Goal: Task Accomplishment & Management: Complete application form

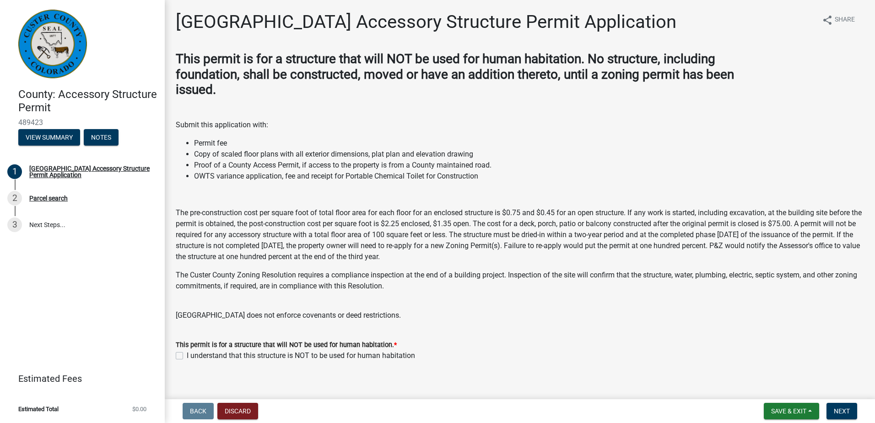
click at [184, 357] on div "I understand that this structure is NOT to be used for human habitation" at bounding box center [520, 355] width 688 height 11
click at [187, 358] on label "I understand that this structure is NOT to be used for human habitation" at bounding box center [301, 355] width 228 height 11
click at [187, 356] on input "I understand that this structure is NOT to be used for human habitation" at bounding box center [190, 353] width 6 height 6
checkbox input "true"
click at [837, 409] on span "Next" at bounding box center [842, 410] width 16 height 7
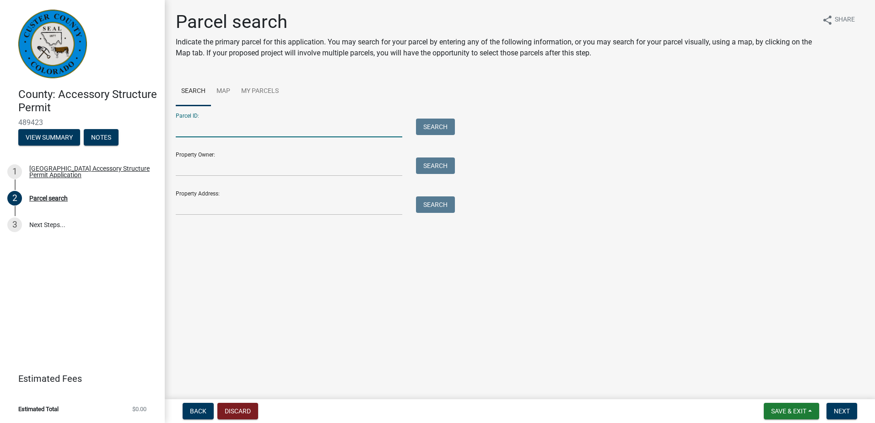
click at [244, 119] on input "Parcel ID:" at bounding box center [289, 128] width 227 height 19
type input "0010032700"
click at [199, 166] on input "Property Owner:" at bounding box center [289, 166] width 227 height 19
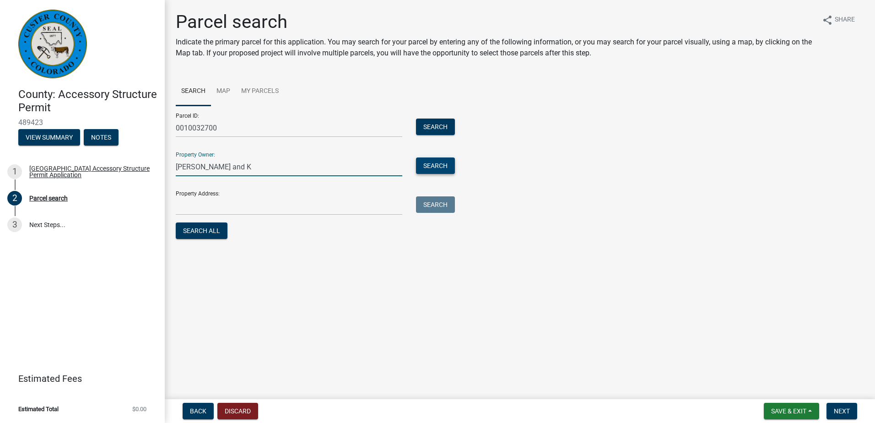
type input "[PERSON_NAME] and K"
click at [428, 166] on button "Search" at bounding box center [435, 165] width 39 height 16
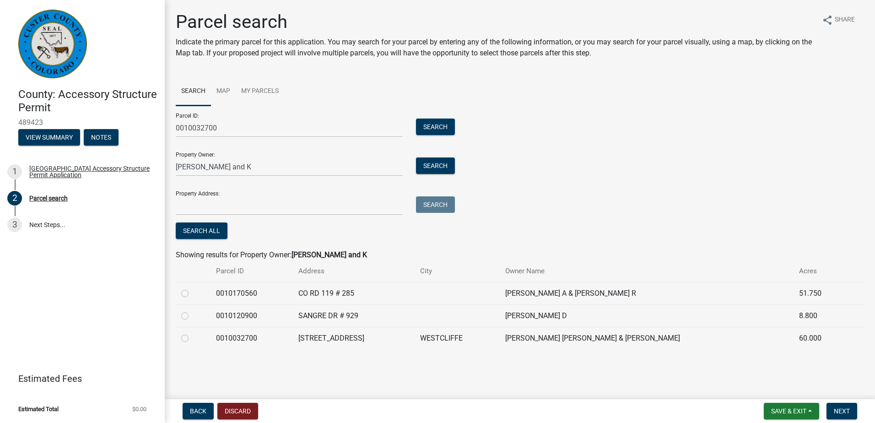
click at [181, 333] on td at bounding box center [193, 338] width 35 height 22
click at [192, 333] on label at bounding box center [192, 333] width 0 height 0
click at [192, 337] on input "radio" at bounding box center [195, 336] width 6 height 6
radio input "true"
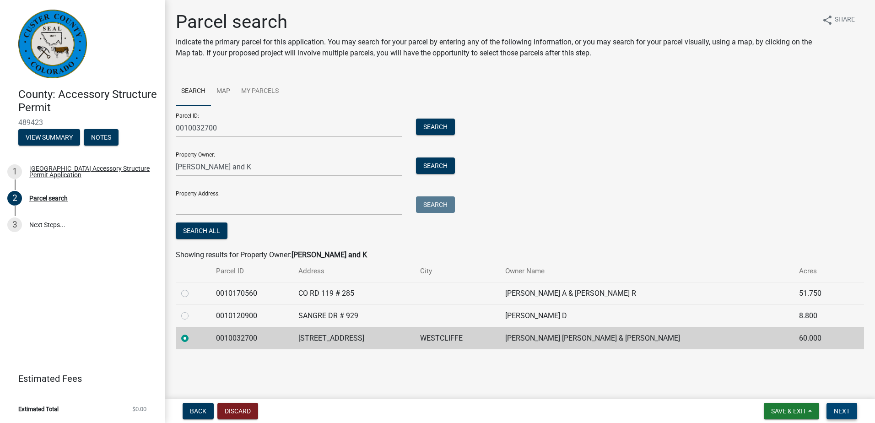
click at [835, 410] on span "Next" at bounding box center [842, 410] width 16 height 7
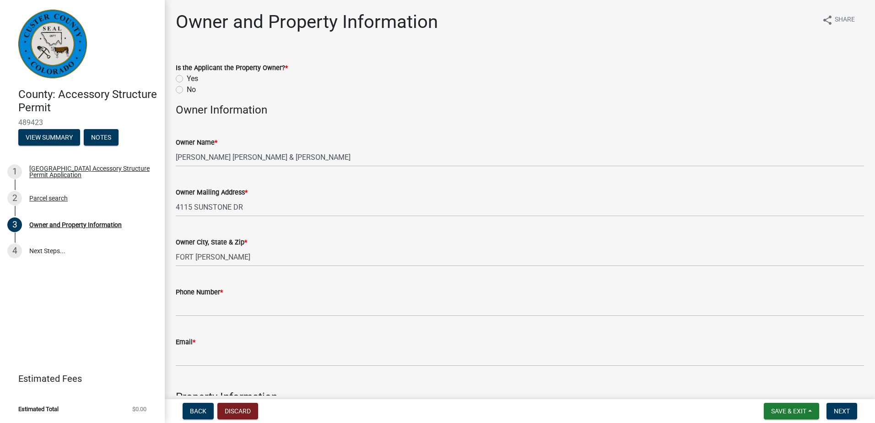
click at [184, 71] on label "Is the Applicant the Property Owner? *" at bounding box center [232, 68] width 112 height 6
click at [187, 77] on label "Yes" at bounding box center [192, 78] width 11 height 11
click at [187, 77] on input "Yes" at bounding box center [190, 76] width 6 height 6
radio input "true"
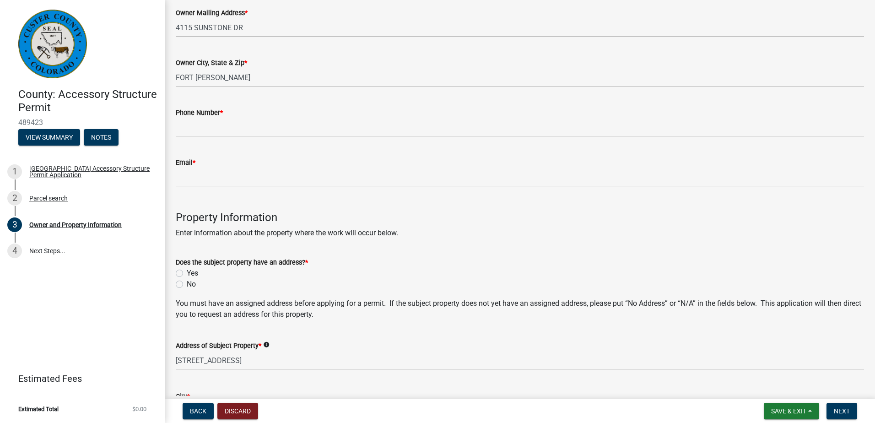
scroll to position [180, 0]
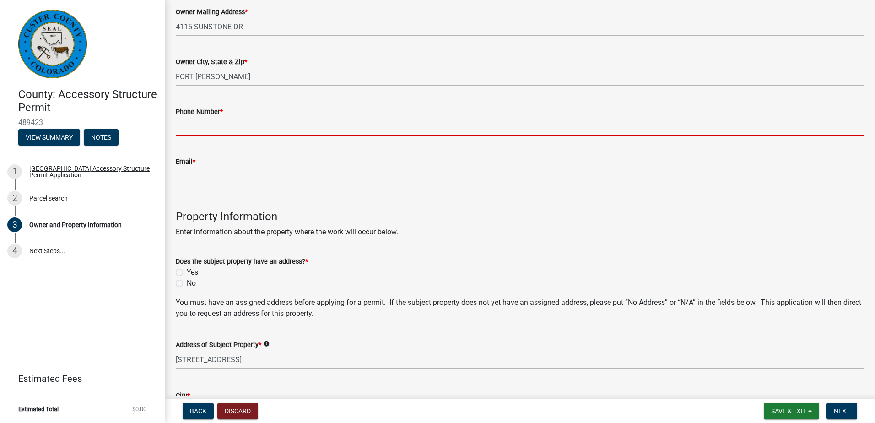
click at [205, 120] on input "Phone Number *" at bounding box center [520, 126] width 688 height 19
click at [494, 261] on form "Does the subject property have an address? * Yes No" at bounding box center [520, 267] width 688 height 44
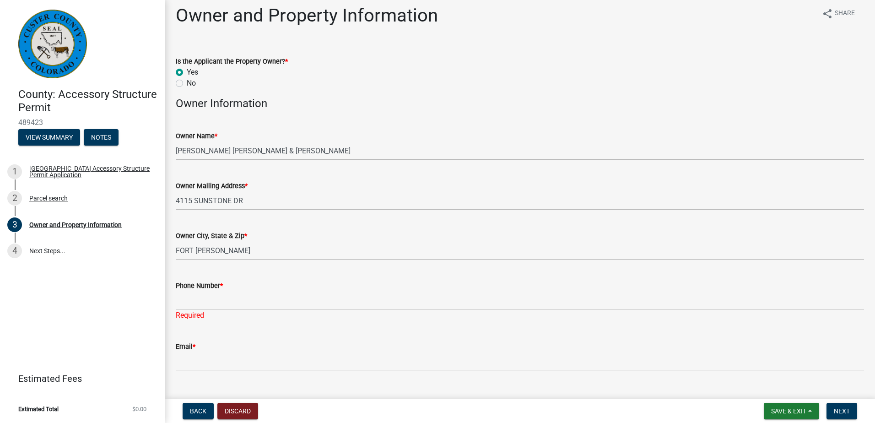
scroll to position [0, 0]
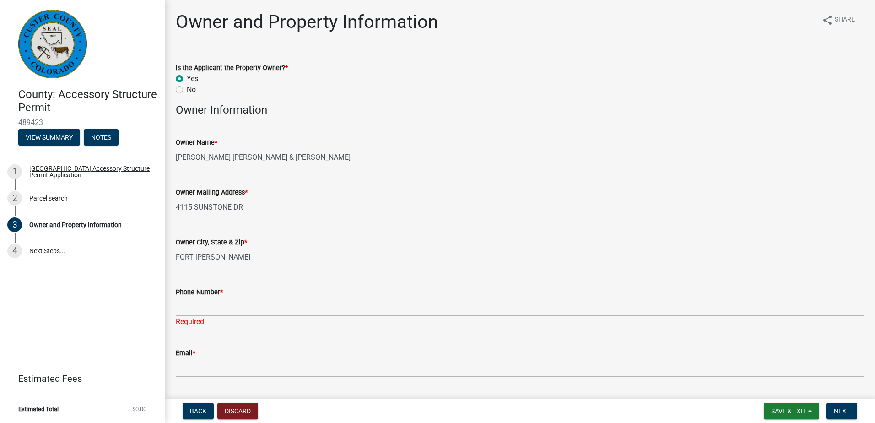
click at [184, 89] on div "No" at bounding box center [520, 89] width 688 height 11
click at [187, 89] on label "No" at bounding box center [191, 89] width 9 height 11
click at [187, 89] on input "No" at bounding box center [190, 87] width 6 height 6
radio input "true"
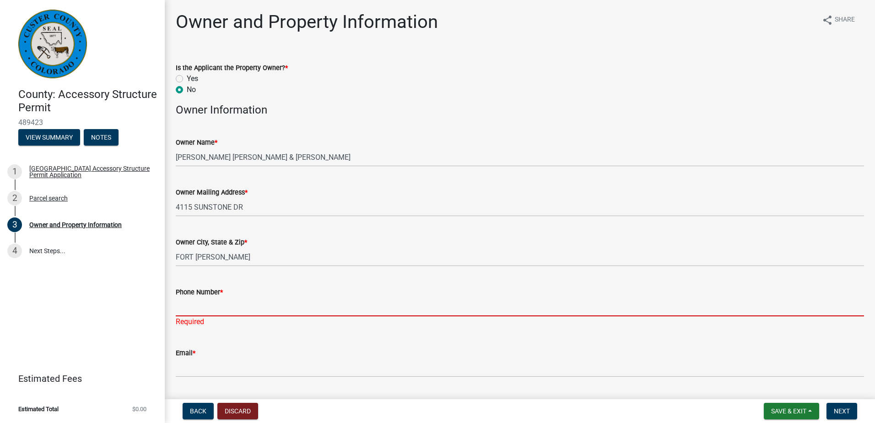
click at [213, 308] on input "Phone Number *" at bounding box center [520, 307] width 688 height 19
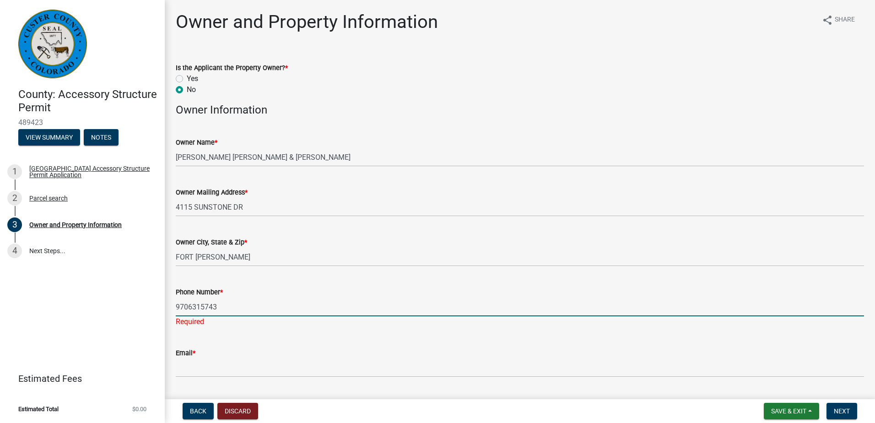
type input "9706315743"
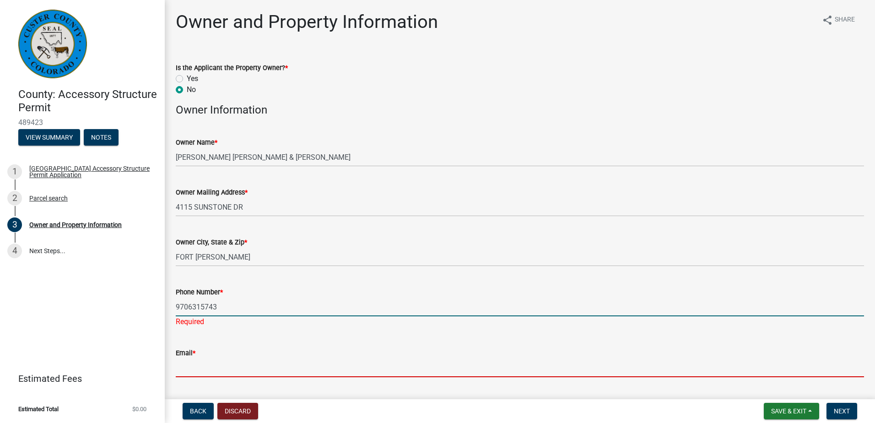
click at [253, 369] on wm-data-entity-input "Email *" at bounding box center [520, 360] width 688 height 50
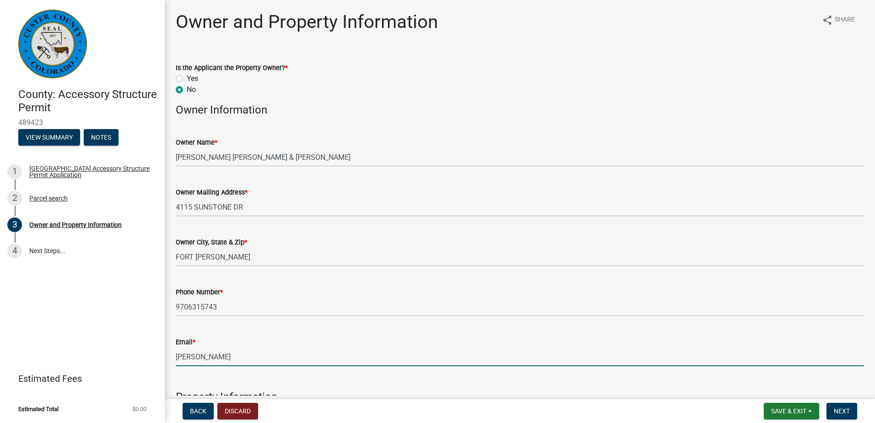
type input "[EMAIL_ADDRESS][DOMAIN_NAME]"
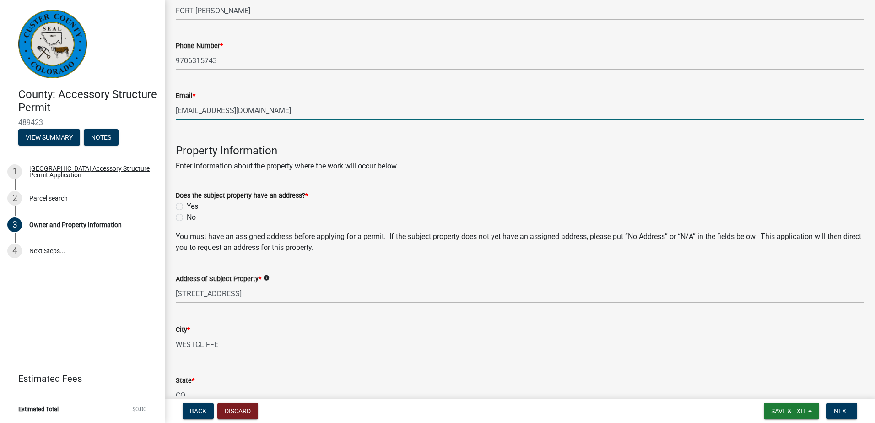
scroll to position [249, 0]
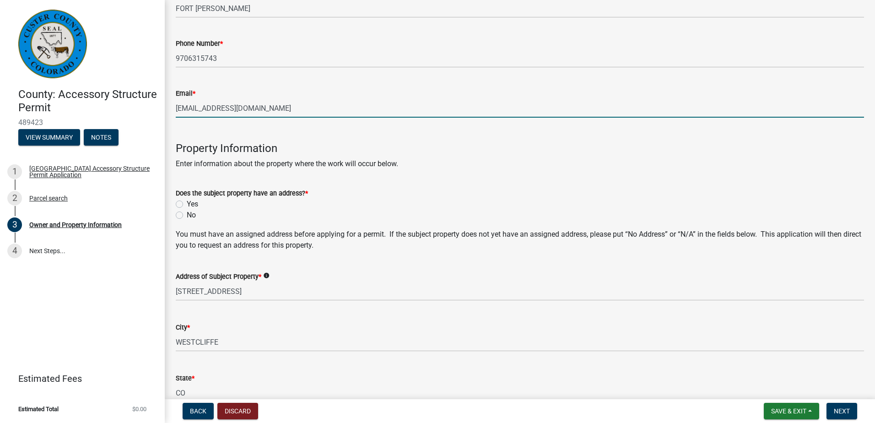
click at [187, 204] on label "Yes" at bounding box center [192, 204] width 11 height 11
click at [187, 204] on input "Yes" at bounding box center [190, 202] width 6 height 6
radio input "true"
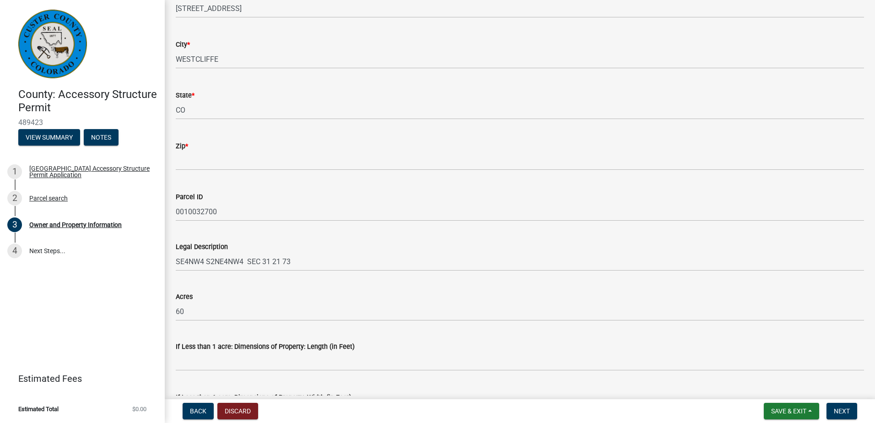
scroll to position [540, 0]
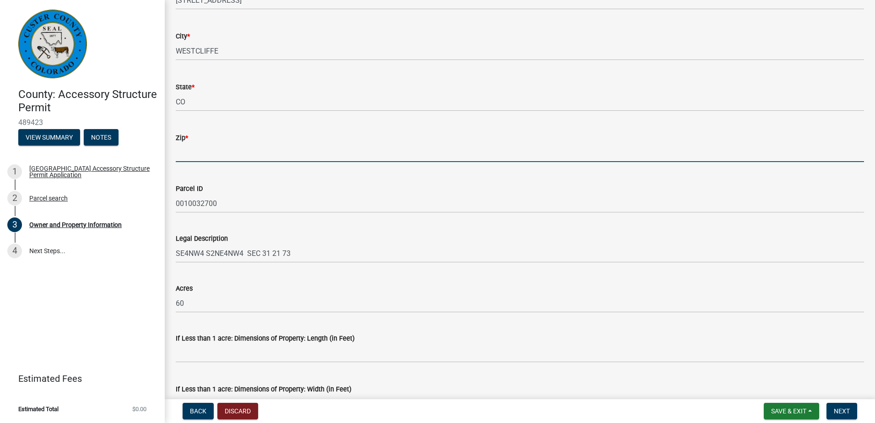
click at [202, 152] on input "Zip *" at bounding box center [520, 152] width 688 height 19
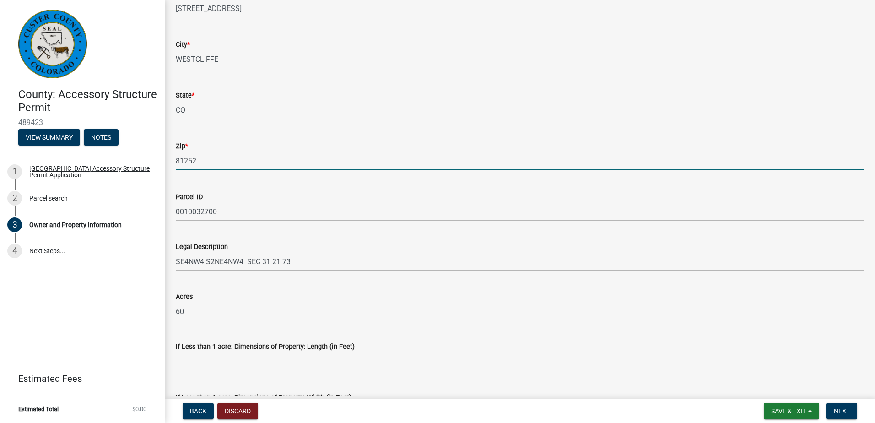
type input "81252"
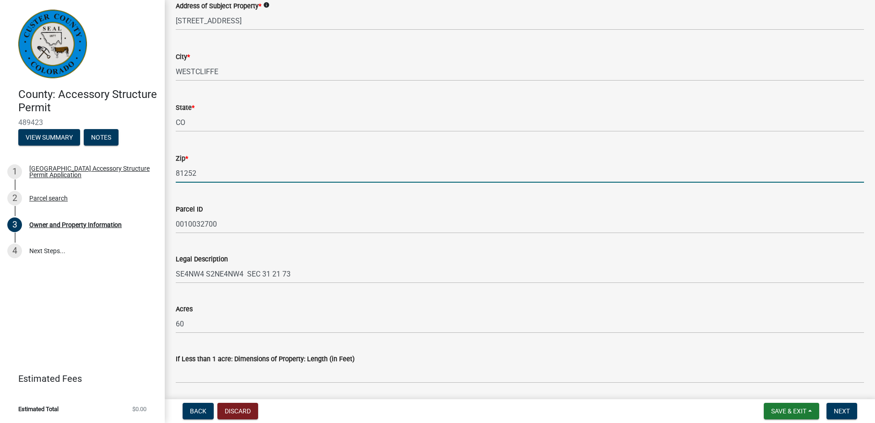
click at [168, 184] on div "Owner and Property Information share Share Is the Applicant the Property Owner?…" at bounding box center [520, 33] width 710 height 1083
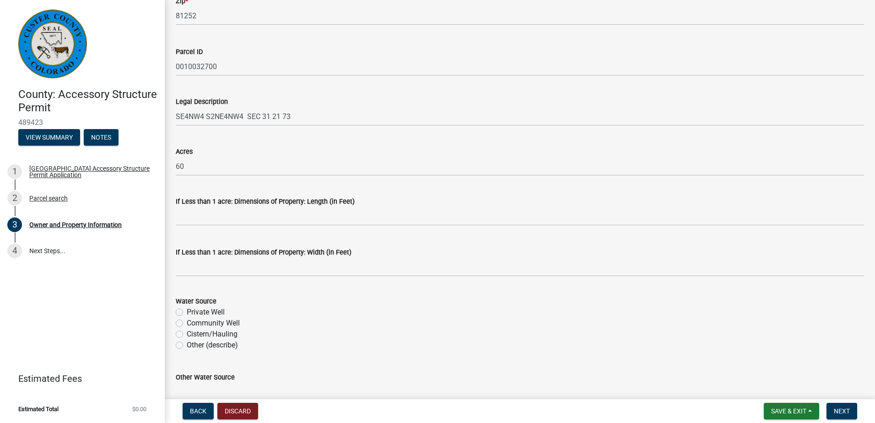
scroll to position [680, 0]
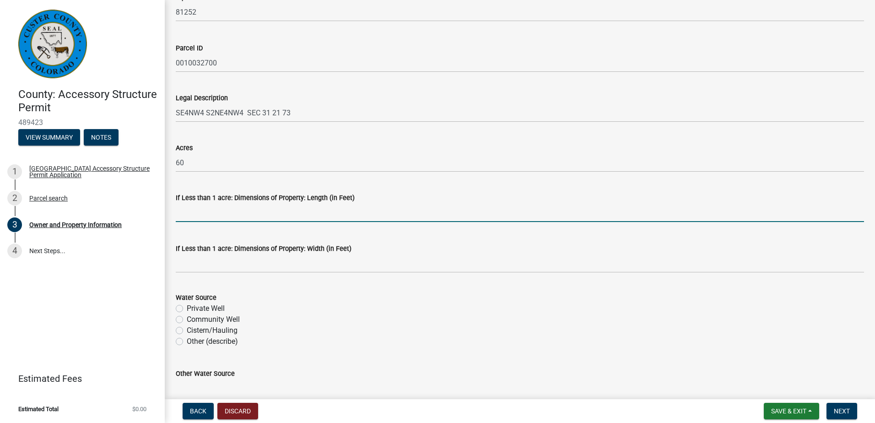
click at [206, 214] on input "text" at bounding box center [520, 212] width 688 height 19
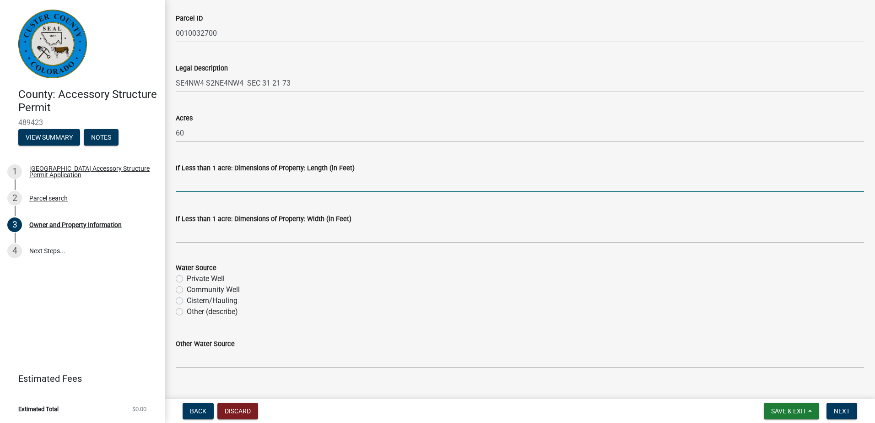
scroll to position [726, 0]
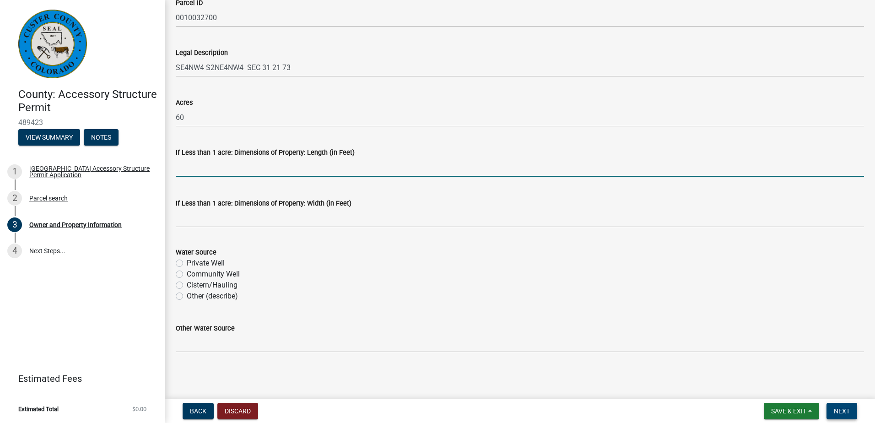
click at [840, 414] on span "Next" at bounding box center [842, 410] width 16 height 7
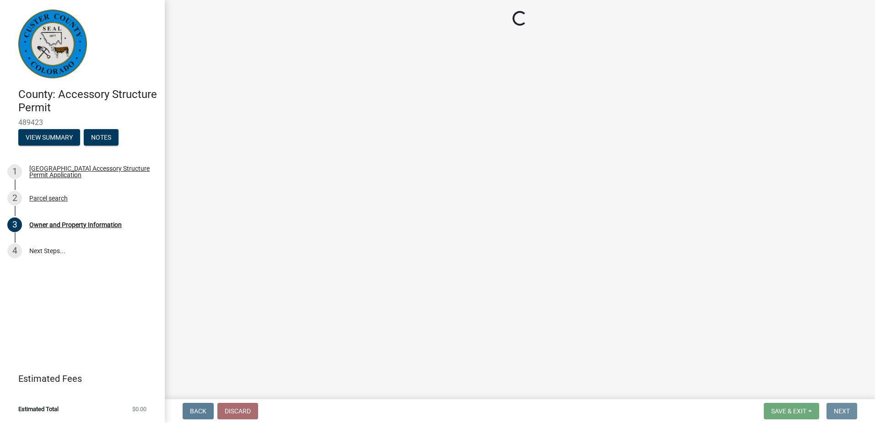
scroll to position [0, 0]
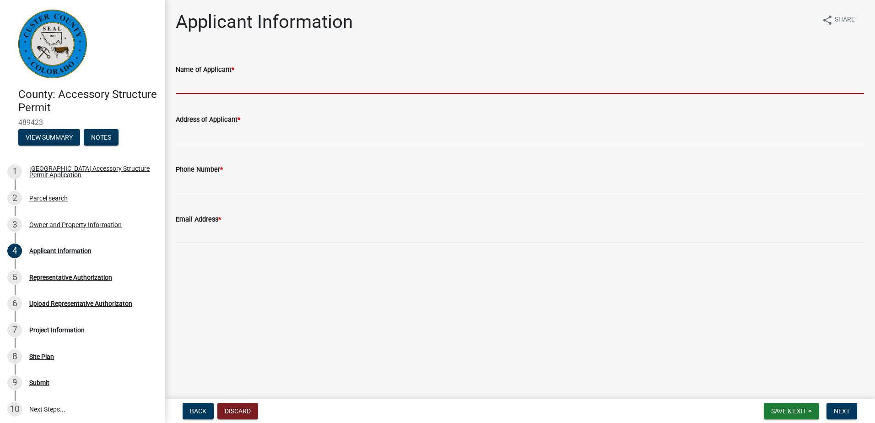
click at [186, 81] on input "Name of Applicant *" at bounding box center [520, 84] width 688 height 19
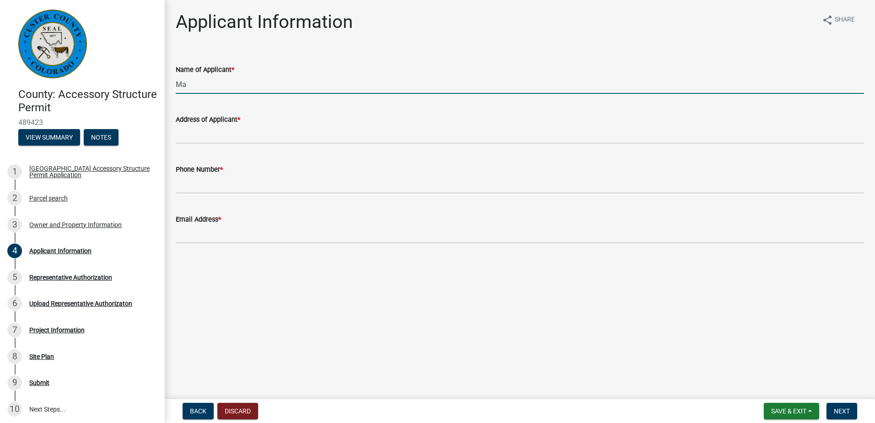
type input "M"
type input "Valor Development"
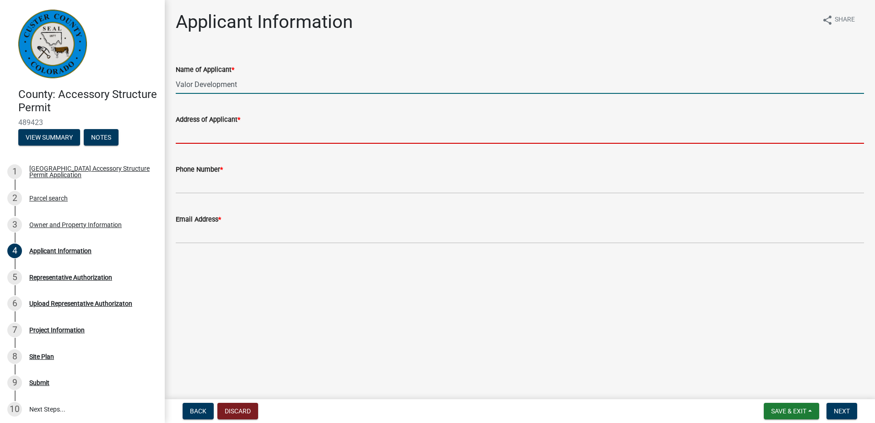
click at [185, 139] on input "Address of Applicant *" at bounding box center [520, 134] width 688 height 19
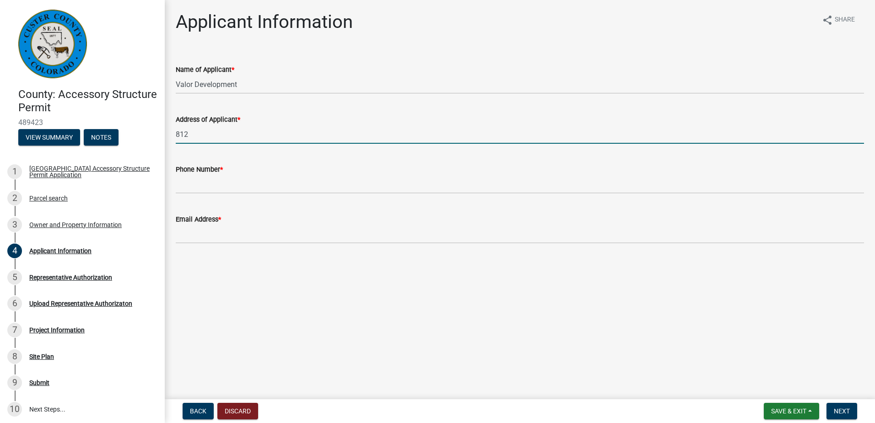
type input "[STREET_ADDRESS]"
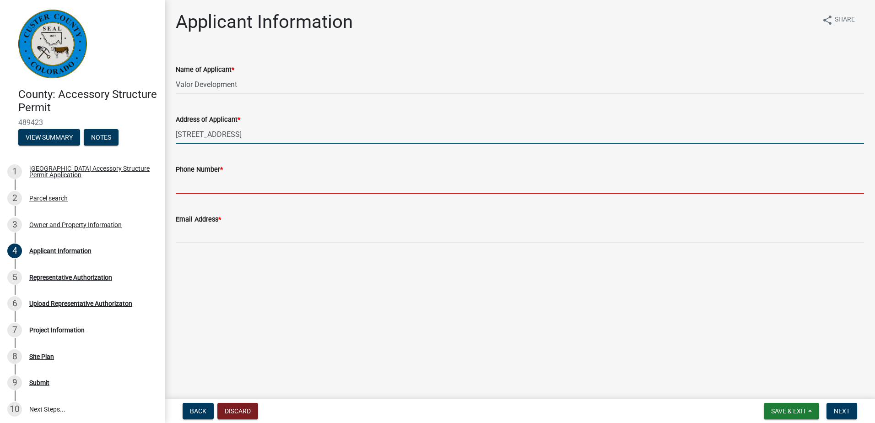
click at [271, 186] on input "Phone Number *" at bounding box center [520, 184] width 688 height 19
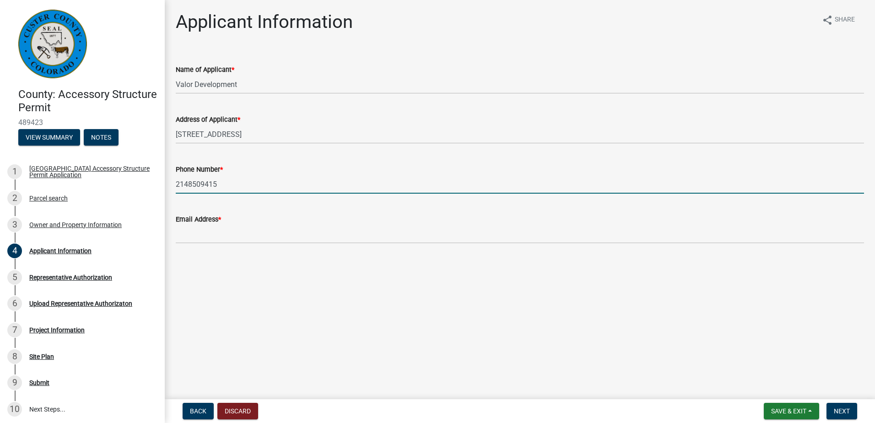
type input "2148509415"
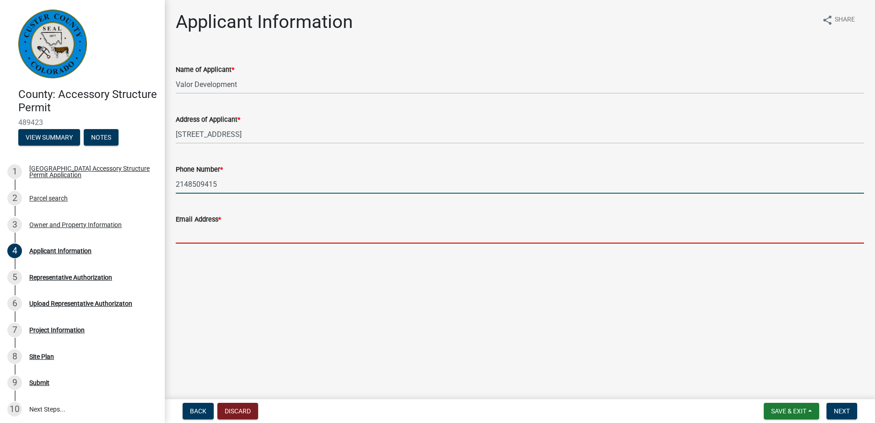
click at [361, 235] on input "Email Address *" at bounding box center [520, 234] width 688 height 19
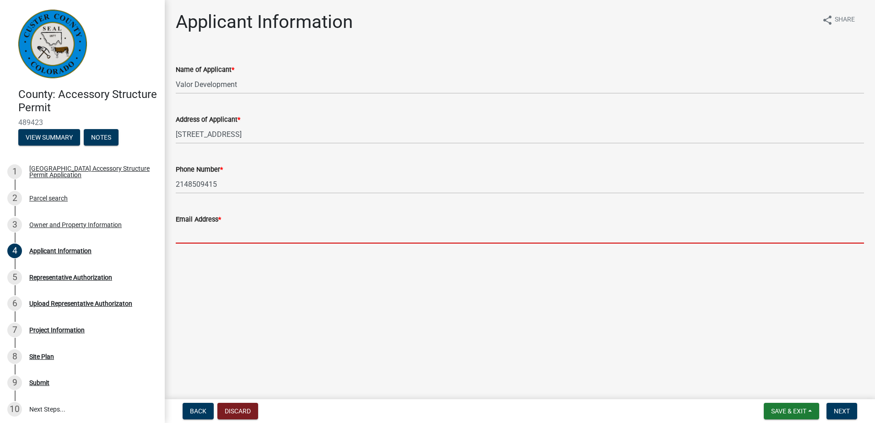
type input "[PERSON_NAME][EMAIL_ADDRESS][DOMAIN_NAME]"
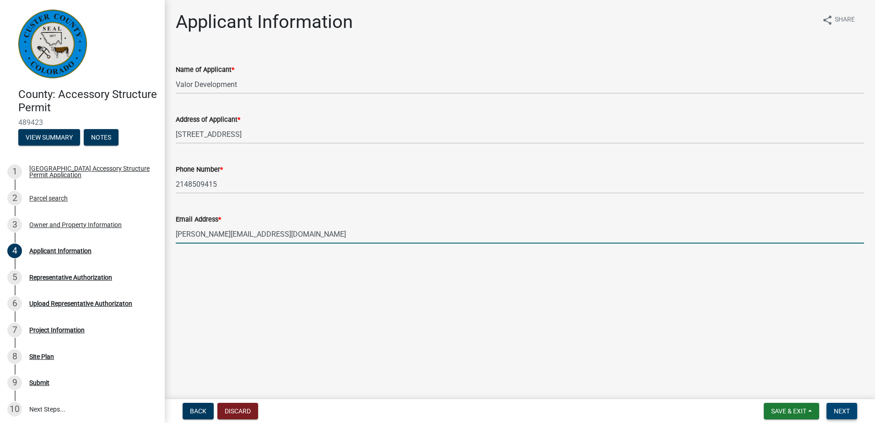
click at [848, 416] on button "Next" at bounding box center [842, 411] width 31 height 16
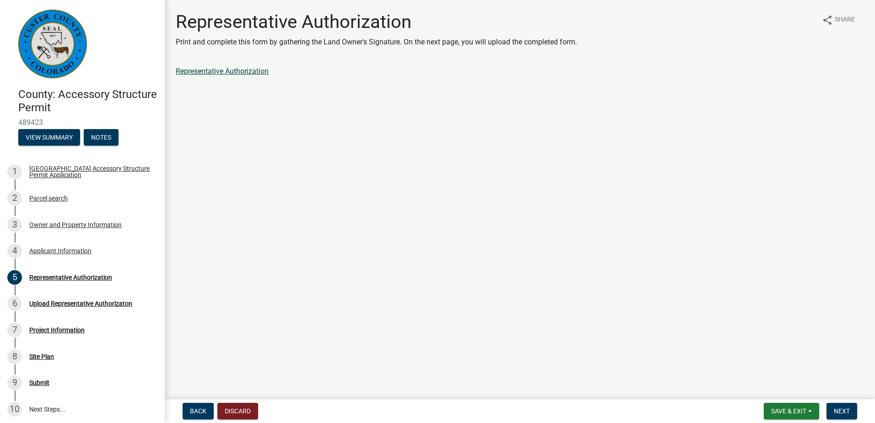
click at [248, 70] on link "Representative Authorization" at bounding box center [222, 71] width 93 height 9
